Goal: Task Accomplishment & Management: Use online tool/utility

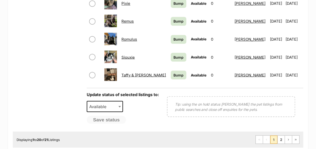
scroll to position [423, 0]
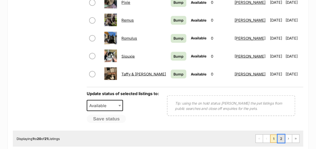
click at [280, 135] on link "2" at bounding box center [280, 139] width 7 height 8
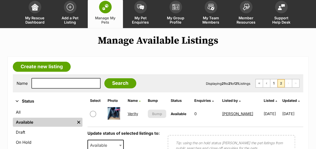
scroll to position [46, 0]
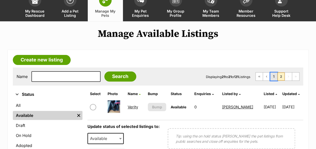
click at [273, 73] on link "1" at bounding box center [273, 77] width 7 height 8
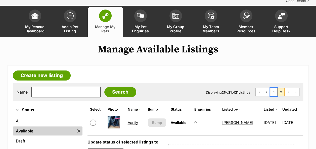
scroll to position [18, 0]
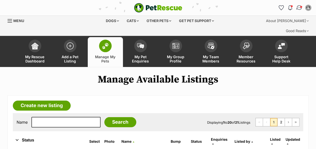
click at [298, 7] on img "Conversations" at bounding box center [299, 8] width 7 height 7
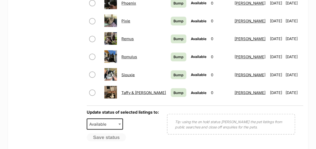
scroll to position [417, 0]
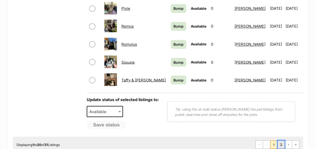
click at [281, 141] on link "2" at bounding box center [280, 145] width 7 height 8
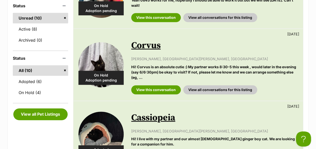
scroll to position [167, 0]
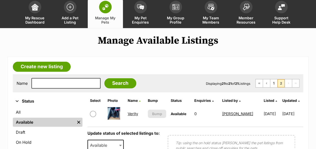
scroll to position [44, 0]
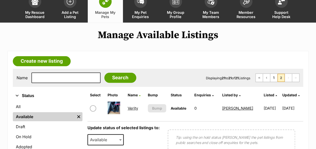
click at [131, 106] on link "Verity" at bounding box center [132, 108] width 10 height 5
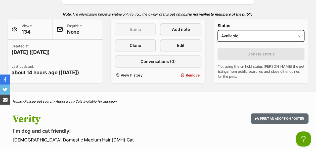
scroll to position [116, 0]
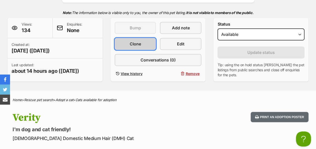
click at [140, 41] on span "Clone" at bounding box center [135, 44] width 11 height 6
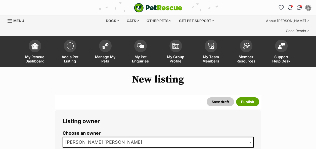
drag, startPoint x: 315, startPoint y: 10, endPoint x: 318, endPoint y: 19, distance: 9.4
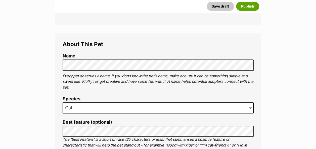
scroll to position [190, 0]
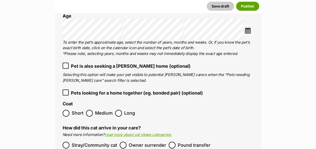
scroll to position [716, 0]
